Goal: Task Accomplishment & Management: Use online tool/utility

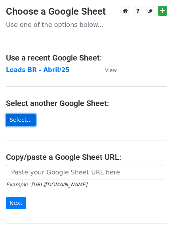
click at [22, 119] on link "Select..." at bounding box center [21, 120] width 30 height 12
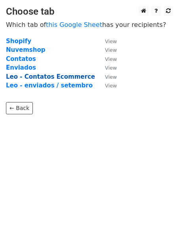
click at [72, 79] on strong "Leo - Contatos Ecommerce" at bounding box center [50, 76] width 89 height 7
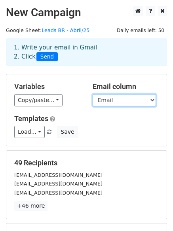
click at [150, 102] on select "Loja Email Nome Cargo" at bounding box center [123, 100] width 63 height 12
click at [92, 94] on select "Loja Email Nome Cargo" at bounding box center [123, 100] width 63 height 12
click at [143, 104] on select "Loja Email Nome Cargo" at bounding box center [123, 100] width 63 height 12
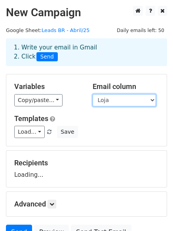
select select "Email"
click at [92, 94] on select "Loja Email Nome Cargo" at bounding box center [123, 100] width 63 height 12
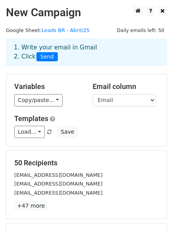
scroll to position [107, 0]
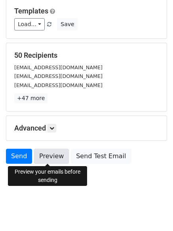
click at [49, 154] on link "Preview" at bounding box center [51, 156] width 35 height 15
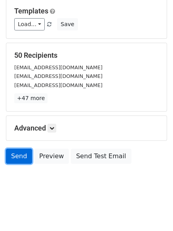
click at [17, 157] on link "Send" at bounding box center [19, 156] width 26 height 15
